Goal: Find specific page/section: Find specific page/section

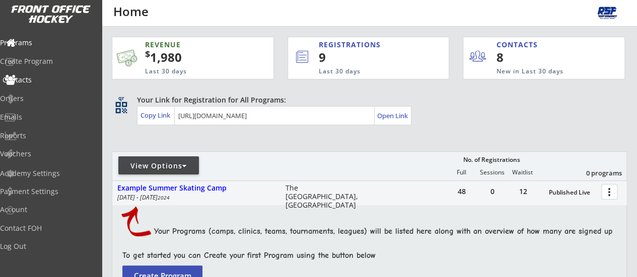
click at [40, 77] on div "Contacts" at bounding box center [48, 80] width 91 height 7
select select ""Players""
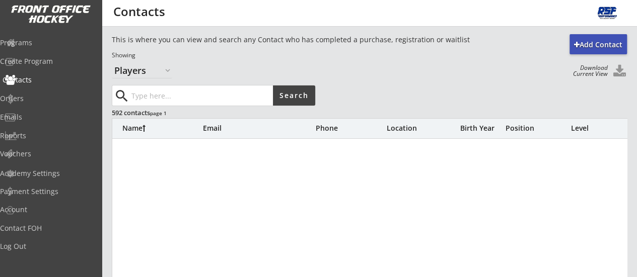
click at [161, 92] on input "input" at bounding box center [200, 96] width 143 height 20
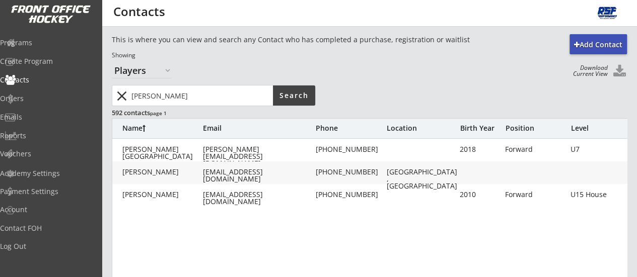
drag, startPoint x: 155, startPoint y: 102, endPoint x: 107, endPoint y: 104, distance: 47.4
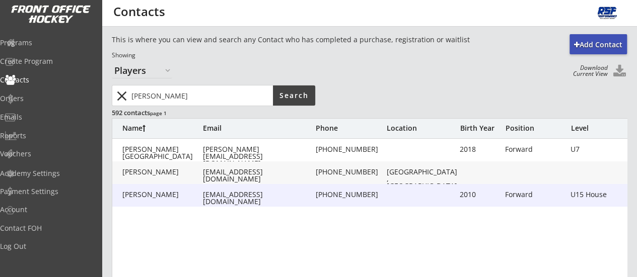
type input "[PERSON_NAME]"
click at [155, 196] on div "[PERSON_NAME]" at bounding box center [162, 194] width 81 height 7
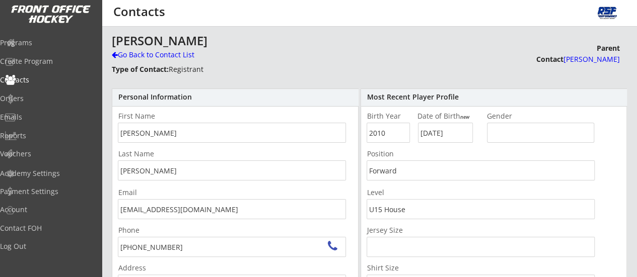
type input "[STREET_ADDRESS][PERSON_NAME]"
click at [56, 46] on div "Programs" at bounding box center [48, 42] width 91 height 7
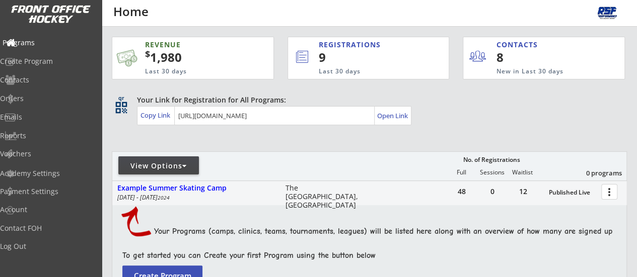
click at [51, 45] on div "Programs" at bounding box center [48, 42] width 91 height 7
